Goal: Information Seeking & Learning: Learn about a topic

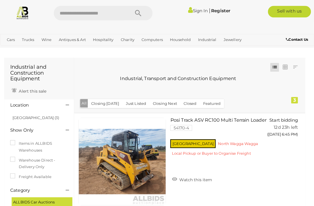
scroll to position [1, 0]
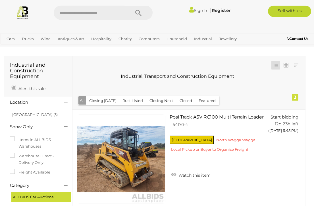
click at [29, 9] on img at bounding box center [22, 12] width 13 height 13
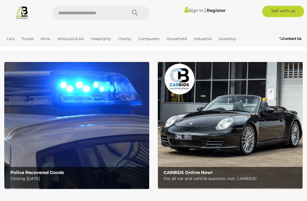
click at [105, 12] on input "text" at bounding box center [87, 13] width 69 height 14
type input "*******"
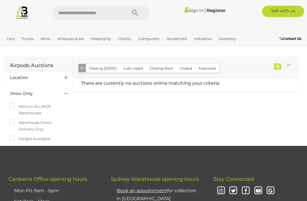
click at [21, 12] on img at bounding box center [21, 12] width 13 height 13
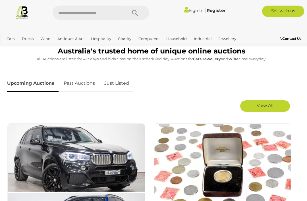
scroll to position [239, 0]
click at [271, 104] on span "View All" at bounding box center [265, 105] width 17 height 5
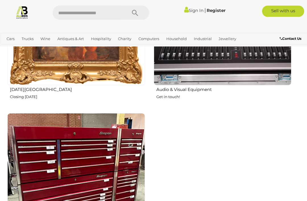
scroll to position [2402, 0]
